Goal: Use online tool/utility: Utilize a website feature to perform a specific function

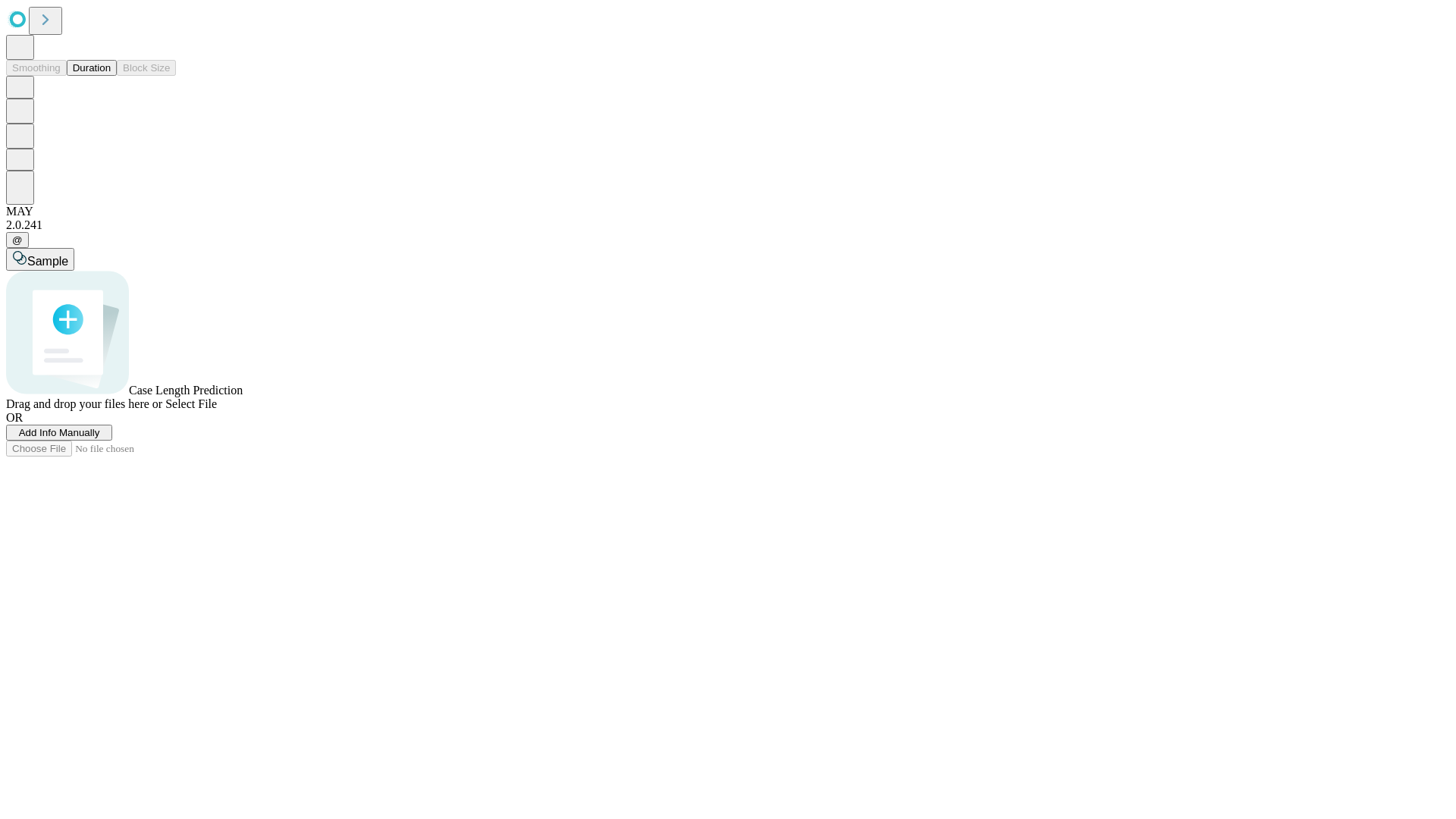
click at [111, 76] on button "Duration" at bounding box center [91, 68] width 50 height 16
click at [100, 438] on span "Add Info Manually" at bounding box center [59, 432] width 81 height 11
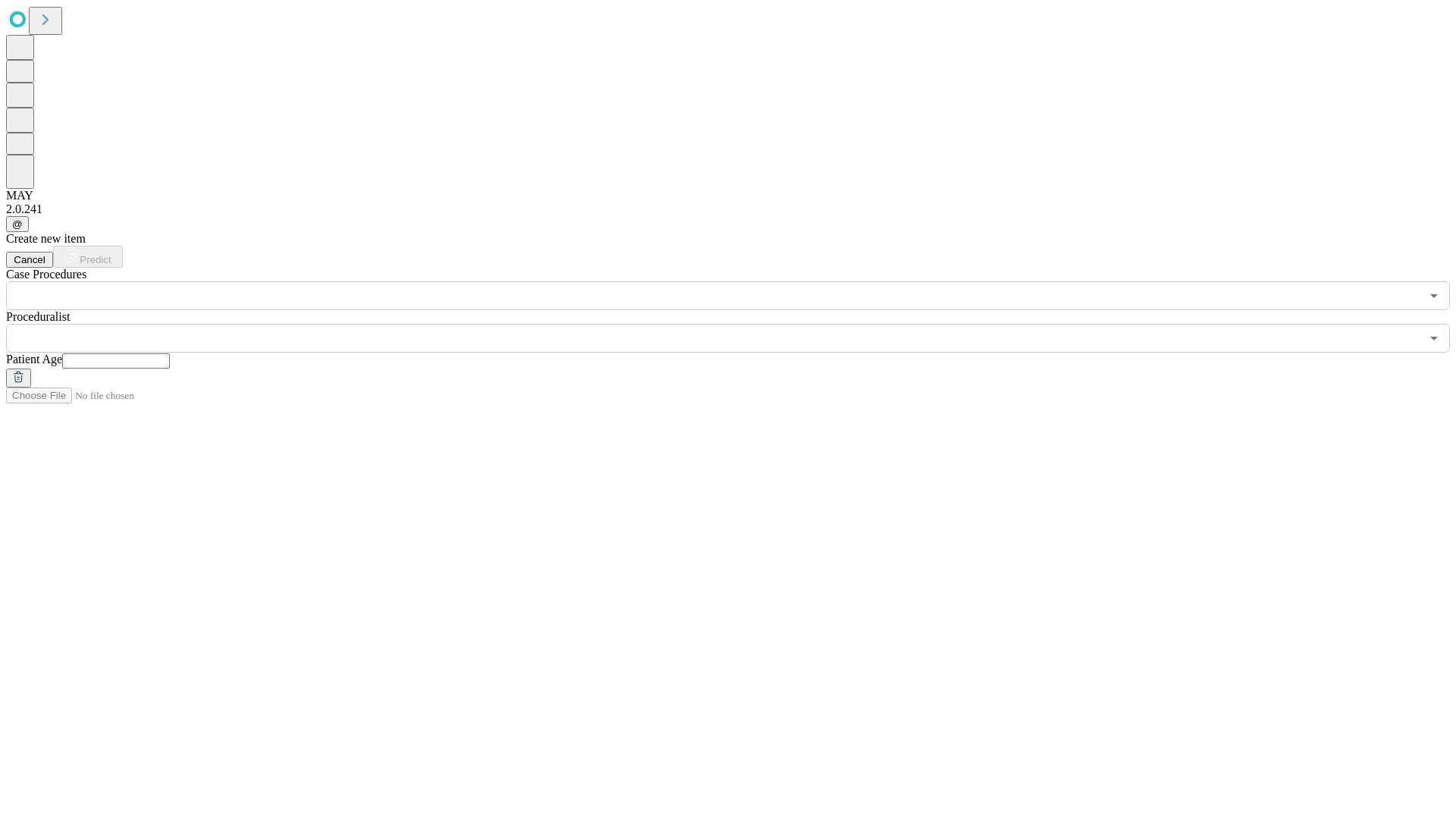
click at [170, 353] on input "text" at bounding box center [116, 361] width 107 height 15
type input "**"
click at [738, 324] on input "text" at bounding box center [713, 338] width 1415 height 29
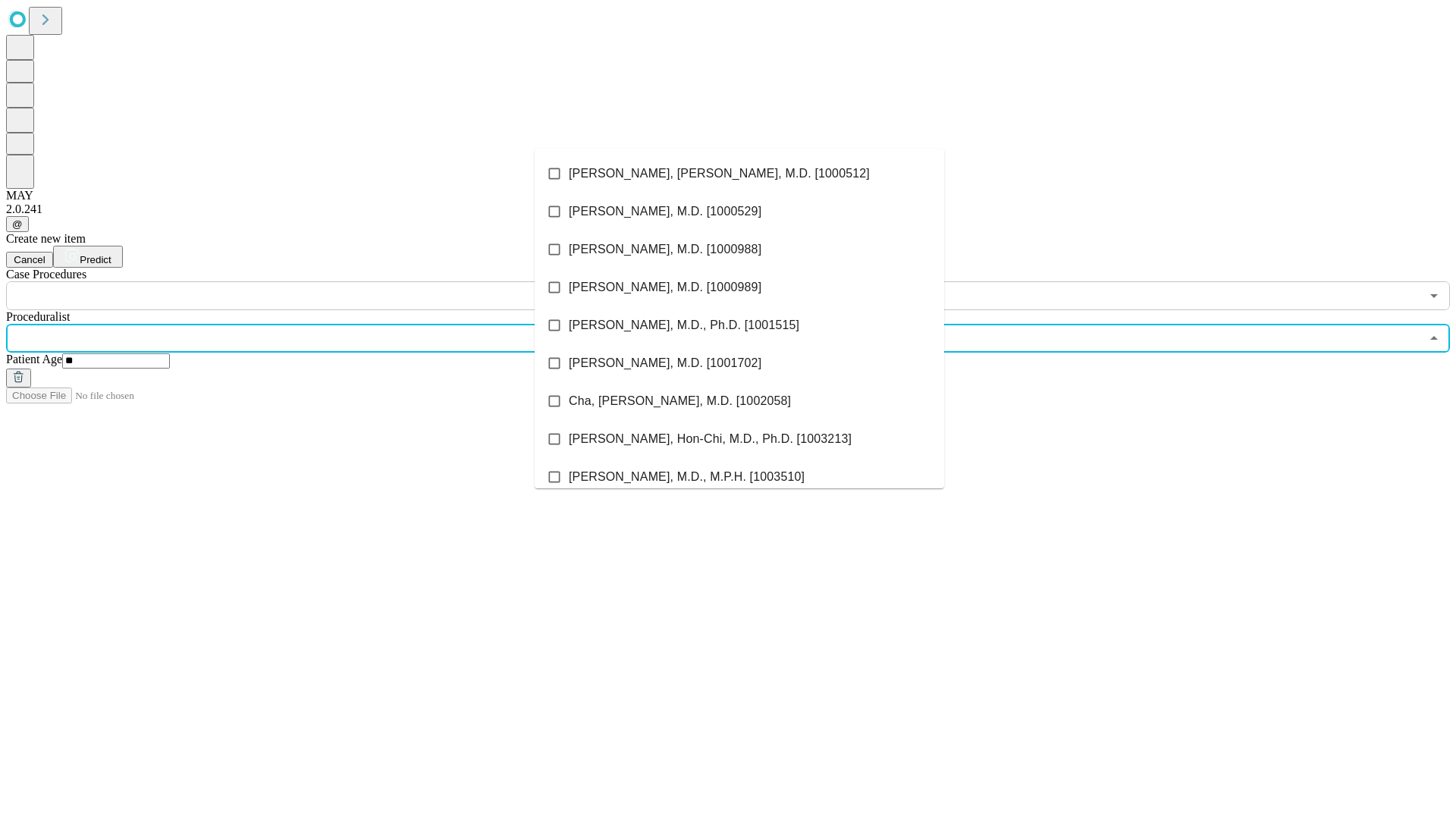
click at [739, 173] on li "[PERSON_NAME], [PERSON_NAME], M.D. [1000512]" at bounding box center [739, 173] width 410 height 38
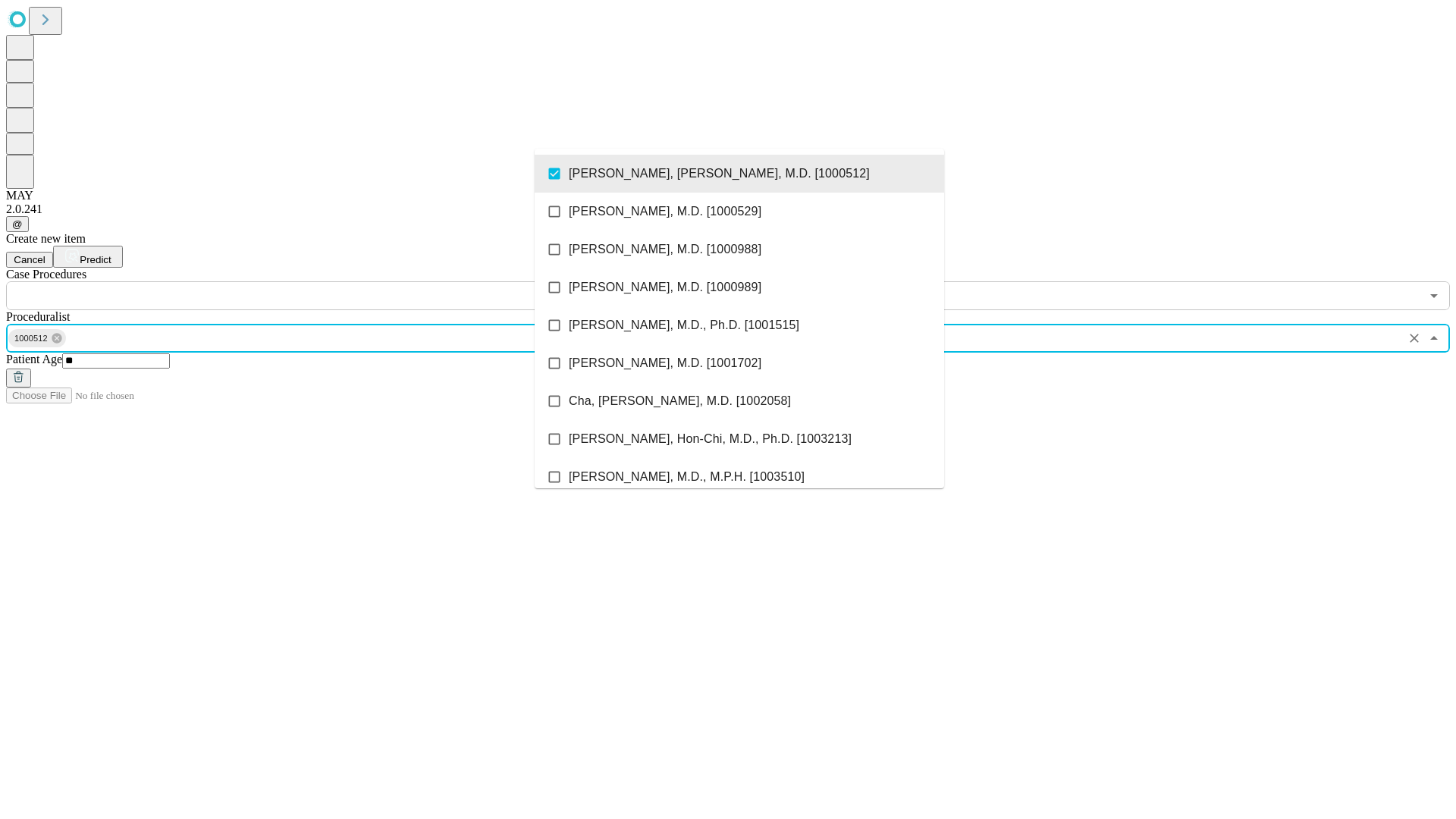
click at [318, 281] on input "text" at bounding box center [713, 296] width 1415 height 29
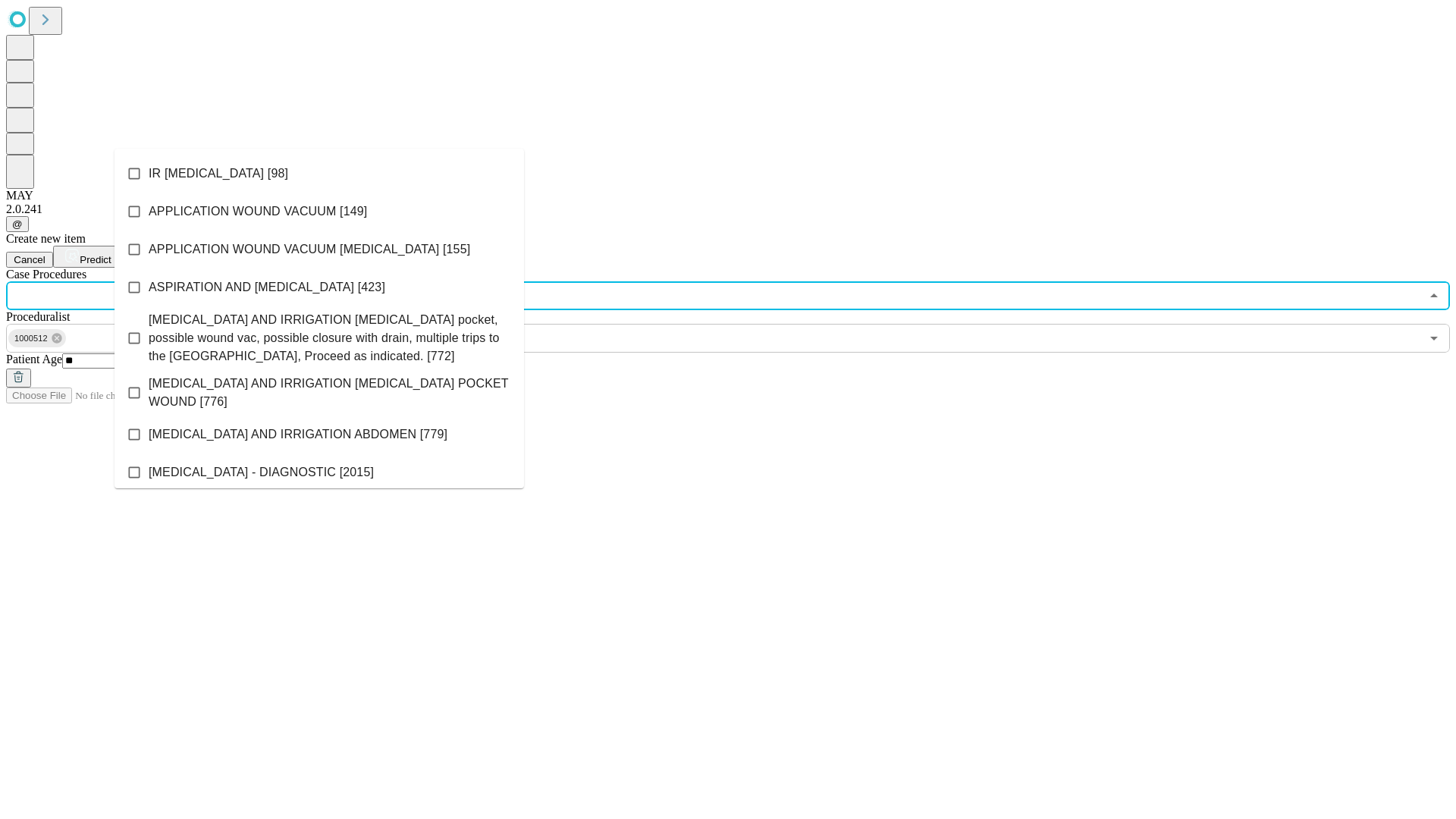
click at [319, 173] on li "IR [MEDICAL_DATA] [98]" at bounding box center [319, 173] width 410 height 38
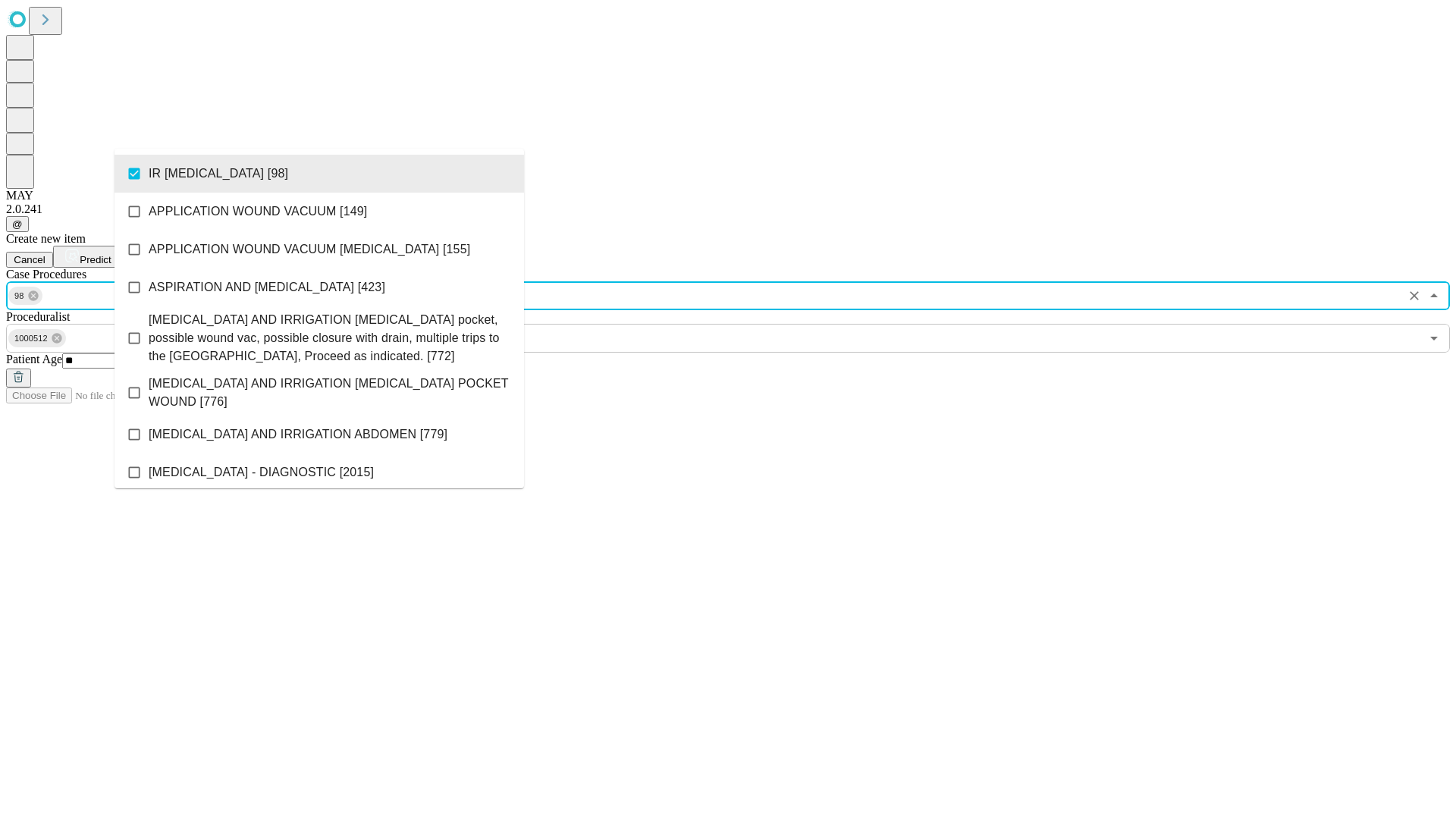
click at [111, 254] on span "Predict" at bounding box center [95, 260] width 31 height 11
